Goal: Submit feedback/report problem

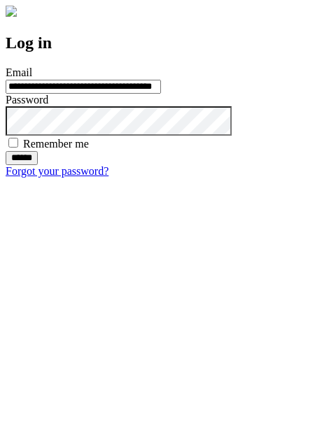
type input "**********"
click at [38, 165] on input "******" at bounding box center [22, 158] width 32 height 14
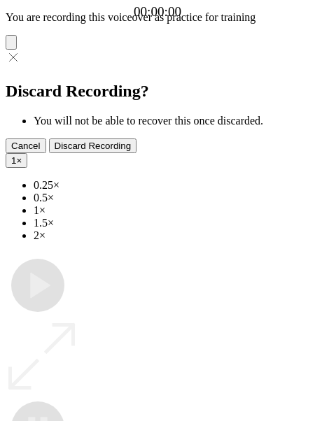
type input "**********"
